Goal: Task Accomplishment & Management: Manage account settings

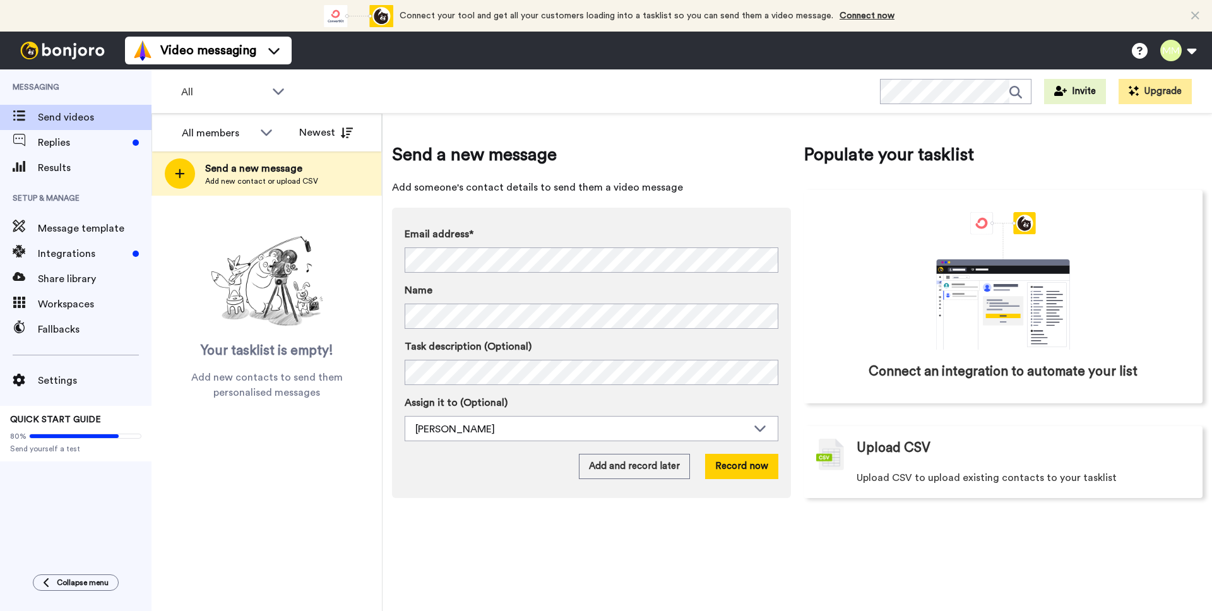
click at [83, 149] on span "Replies" at bounding box center [83, 142] width 90 height 15
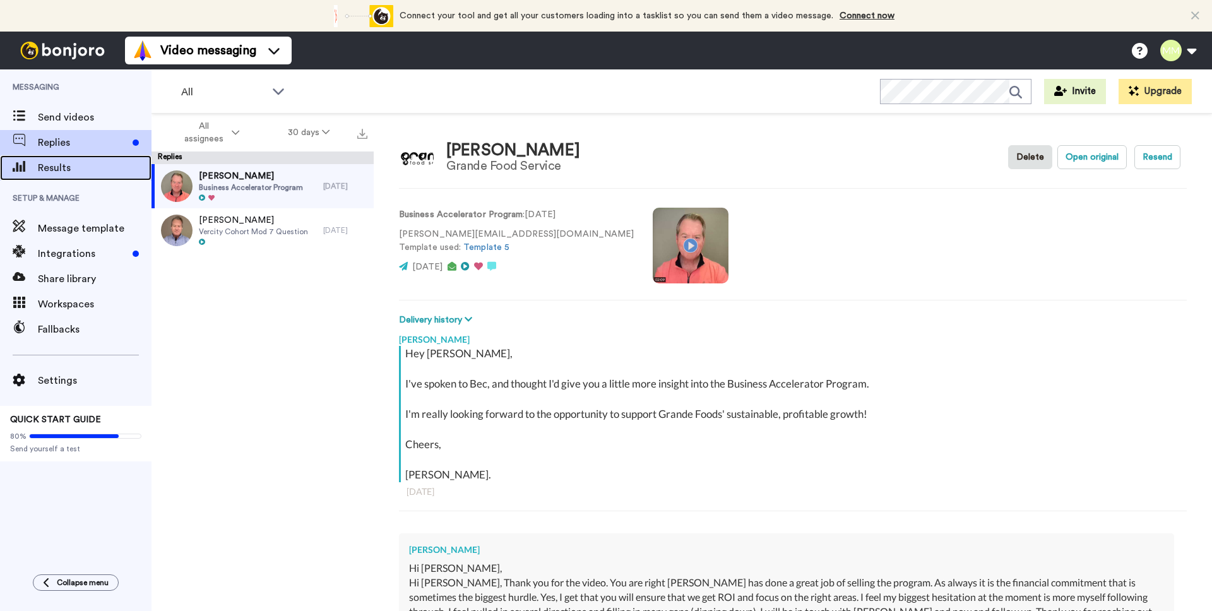
click at [58, 172] on span "Results" at bounding box center [95, 167] width 114 height 15
